Goal: Navigation & Orientation: Find specific page/section

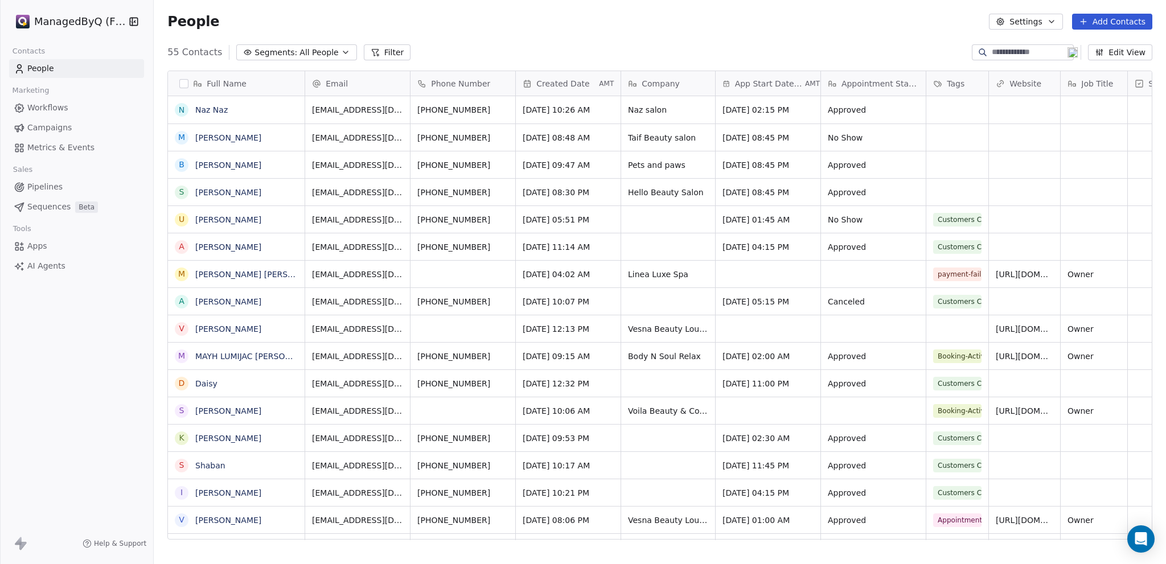
scroll to position [488, 1003]
click at [75, 17] on html "ManagedByQ (FZE) Contacts People Marketing Workflows Campaigns Metrics & Events…" at bounding box center [583, 282] width 1166 height 564
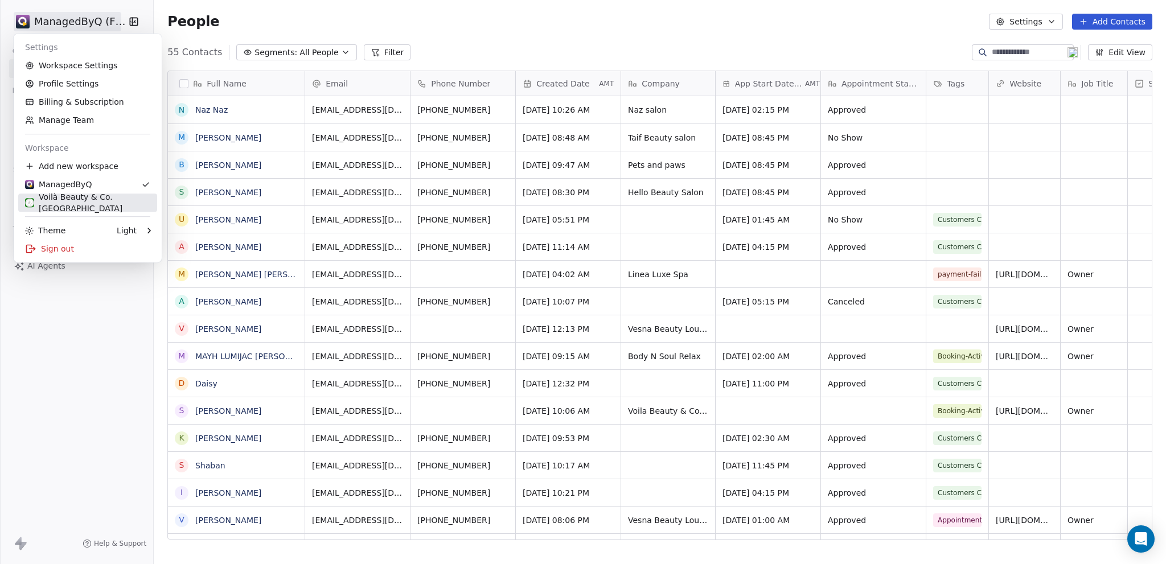
click at [81, 205] on div "Voilà Beauty & Co. [GEOGRAPHIC_DATA]" at bounding box center [87, 202] width 125 height 23
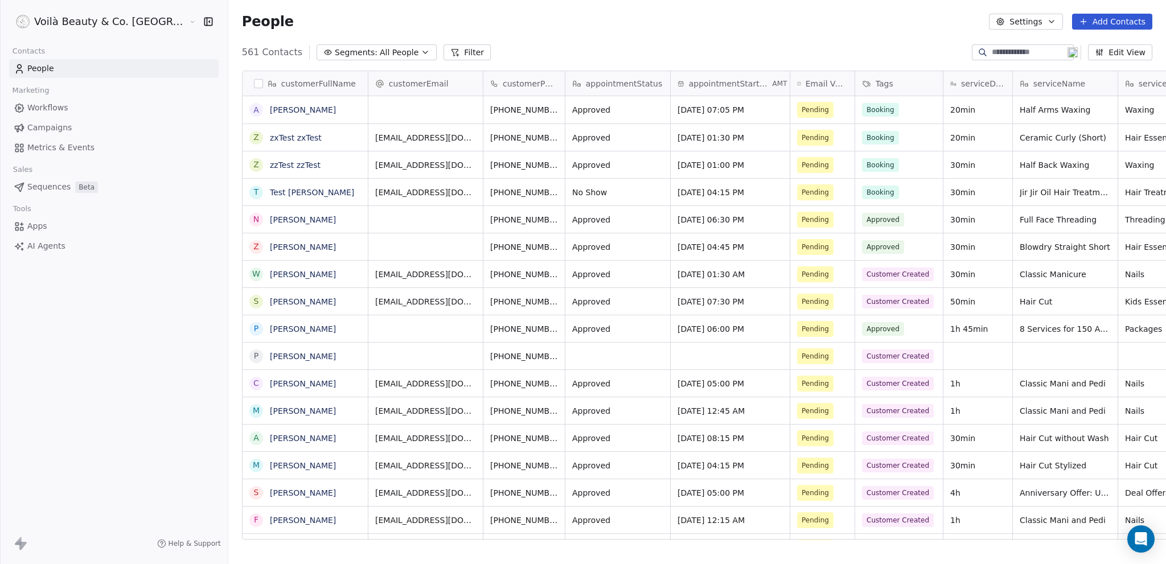
scroll to position [488, 983]
click at [252, 137] on button "grid" at bounding box center [256, 137] width 9 height 9
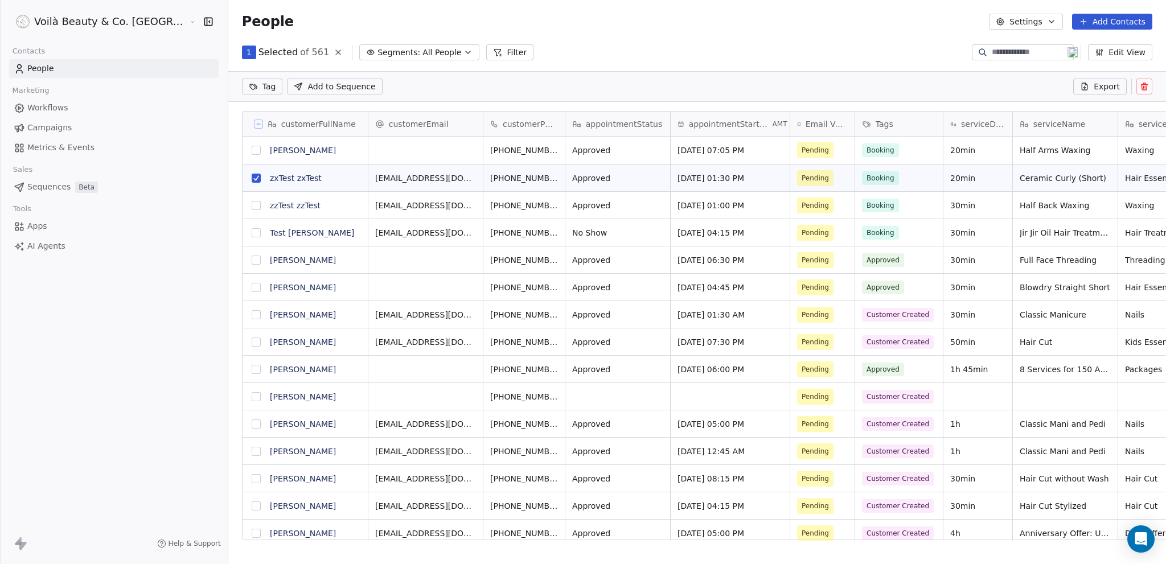
click at [252, 177] on button "grid" at bounding box center [256, 178] width 9 height 9
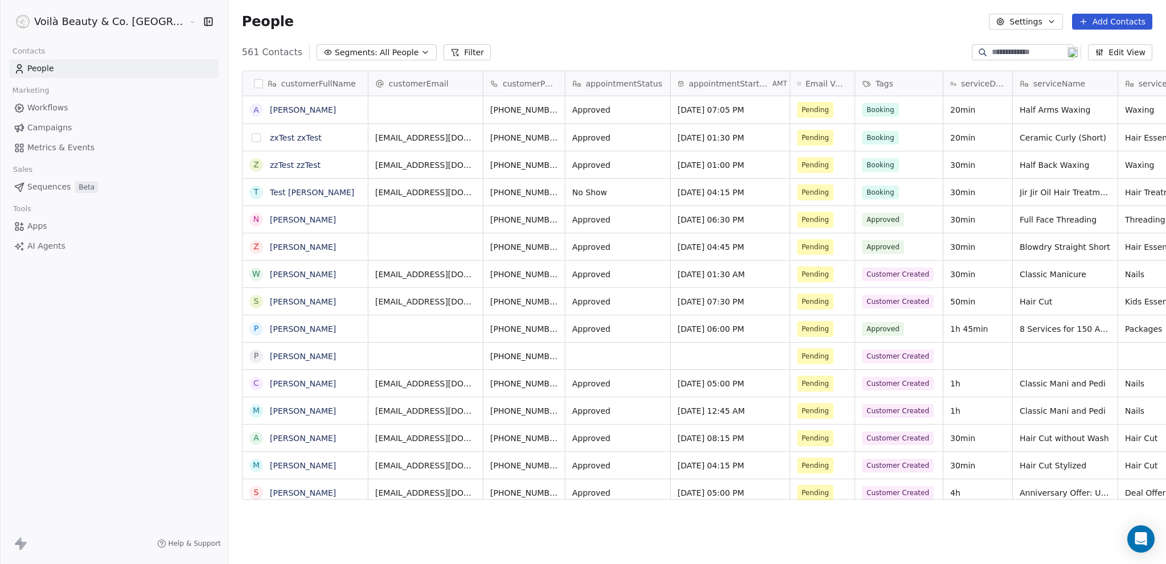
scroll to position [488, 983]
click at [850, 552] on div "customerFullName A [PERSON_NAME] z zxTest zxTest z zzTest zzTest T Test [PERSON…" at bounding box center [697, 309] width 938 height 496
